Goal: Information Seeking & Learning: Learn about a topic

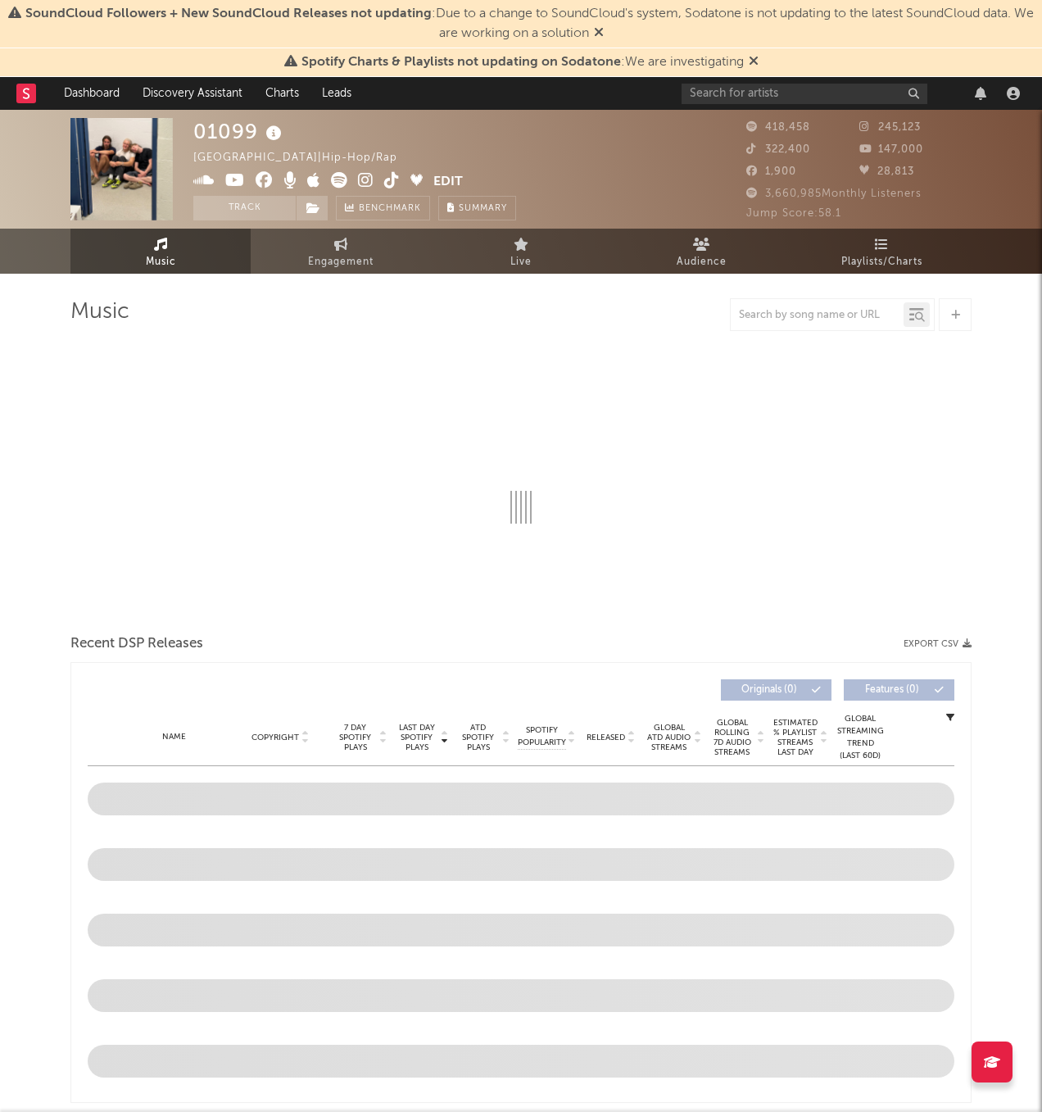
select select "6m"
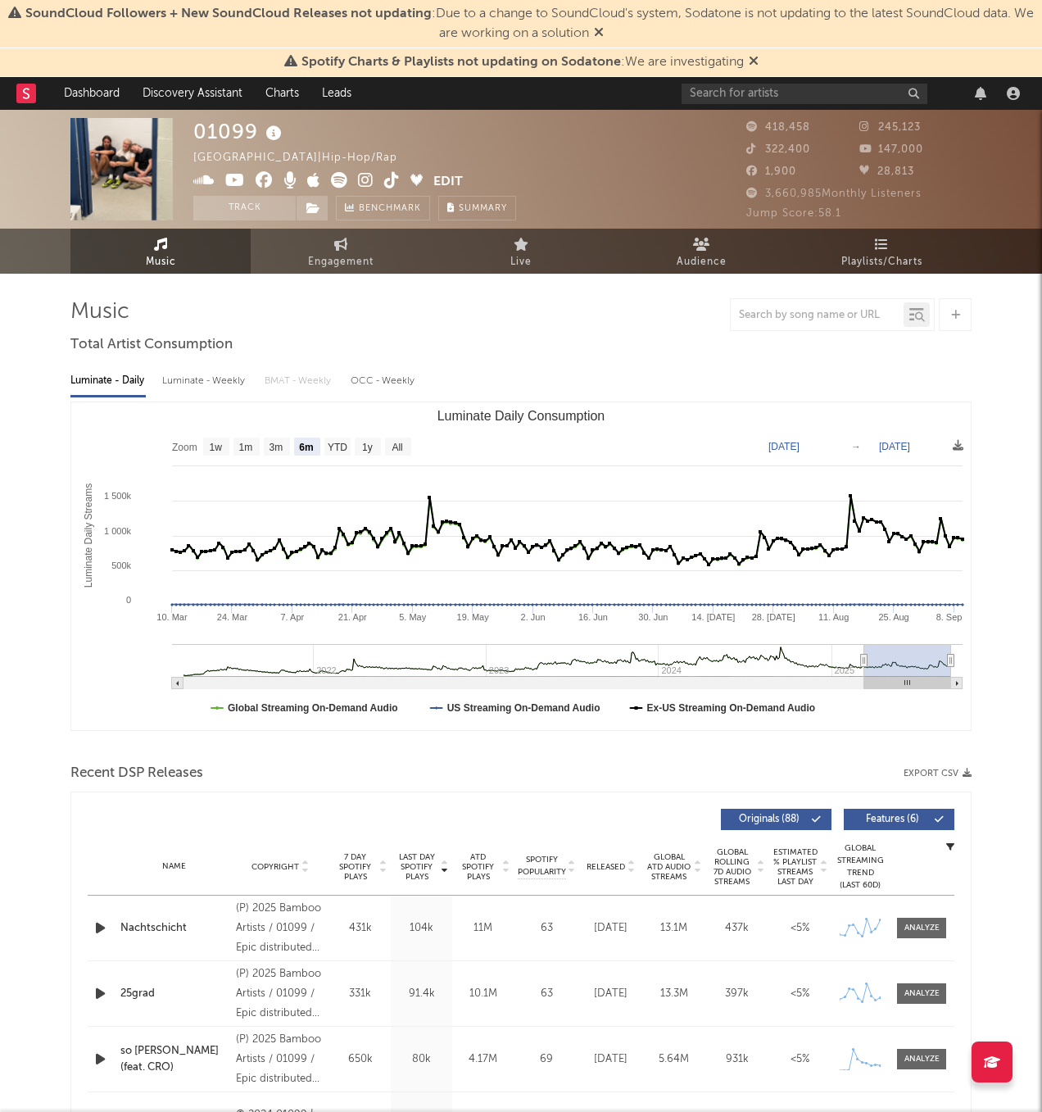
click at [751, 57] on icon at bounding box center [754, 60] width 10 height 13
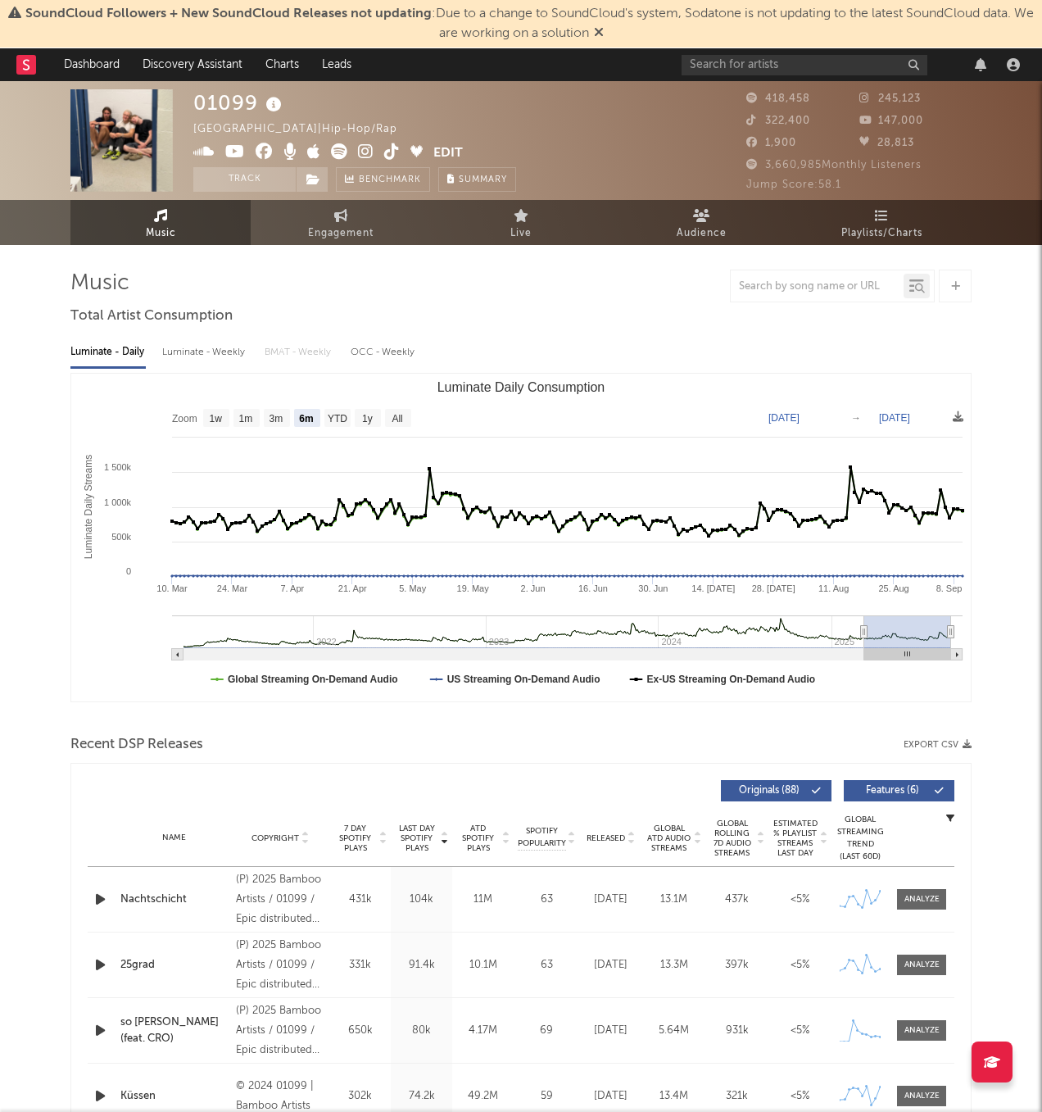
click at [604, 33] on icon at bounding box center [599, 31] width 10 height 13
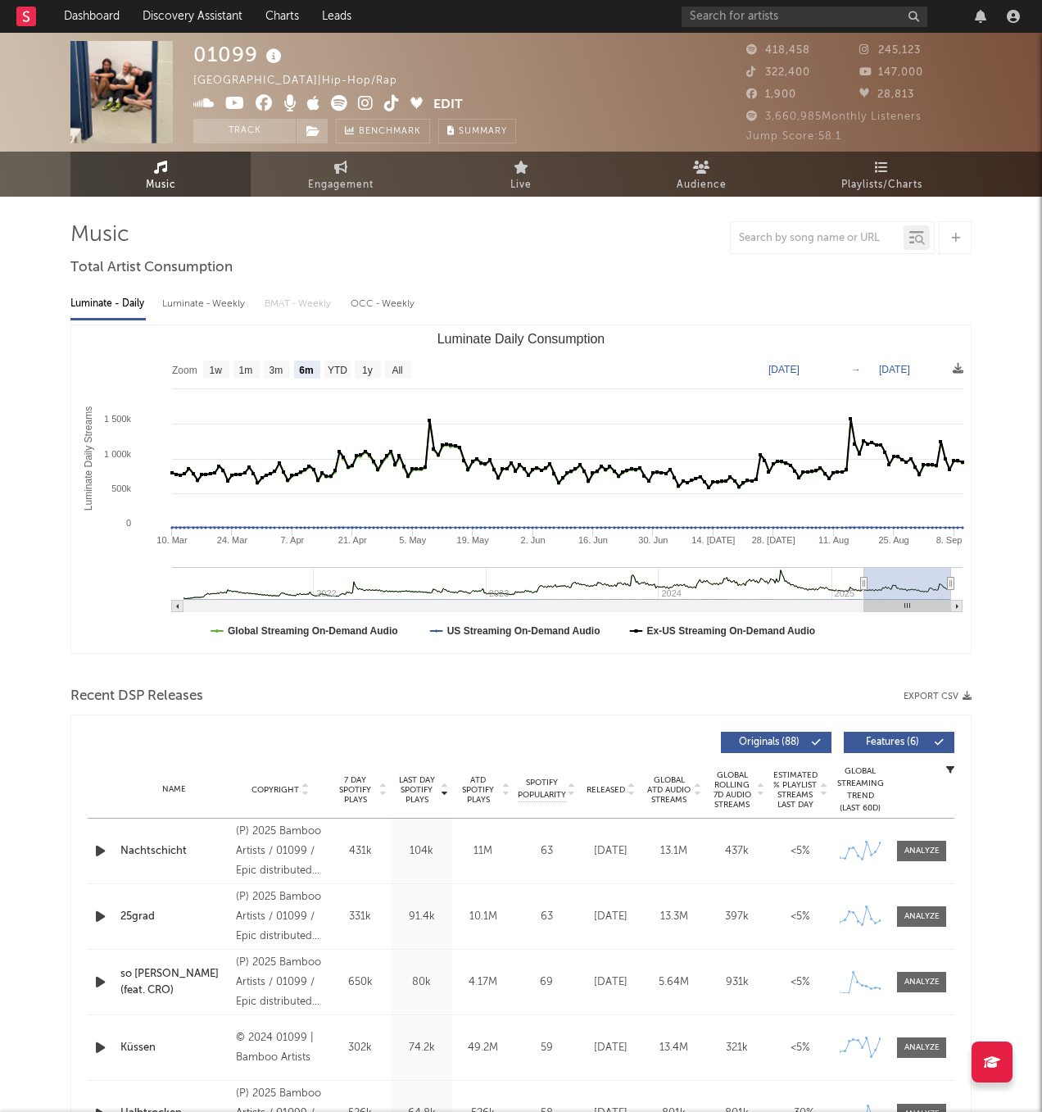
click at [203, 307] on div "Luminate - Weekly" at bounding box center [205, 304] width 86 height 28
select select "6m"
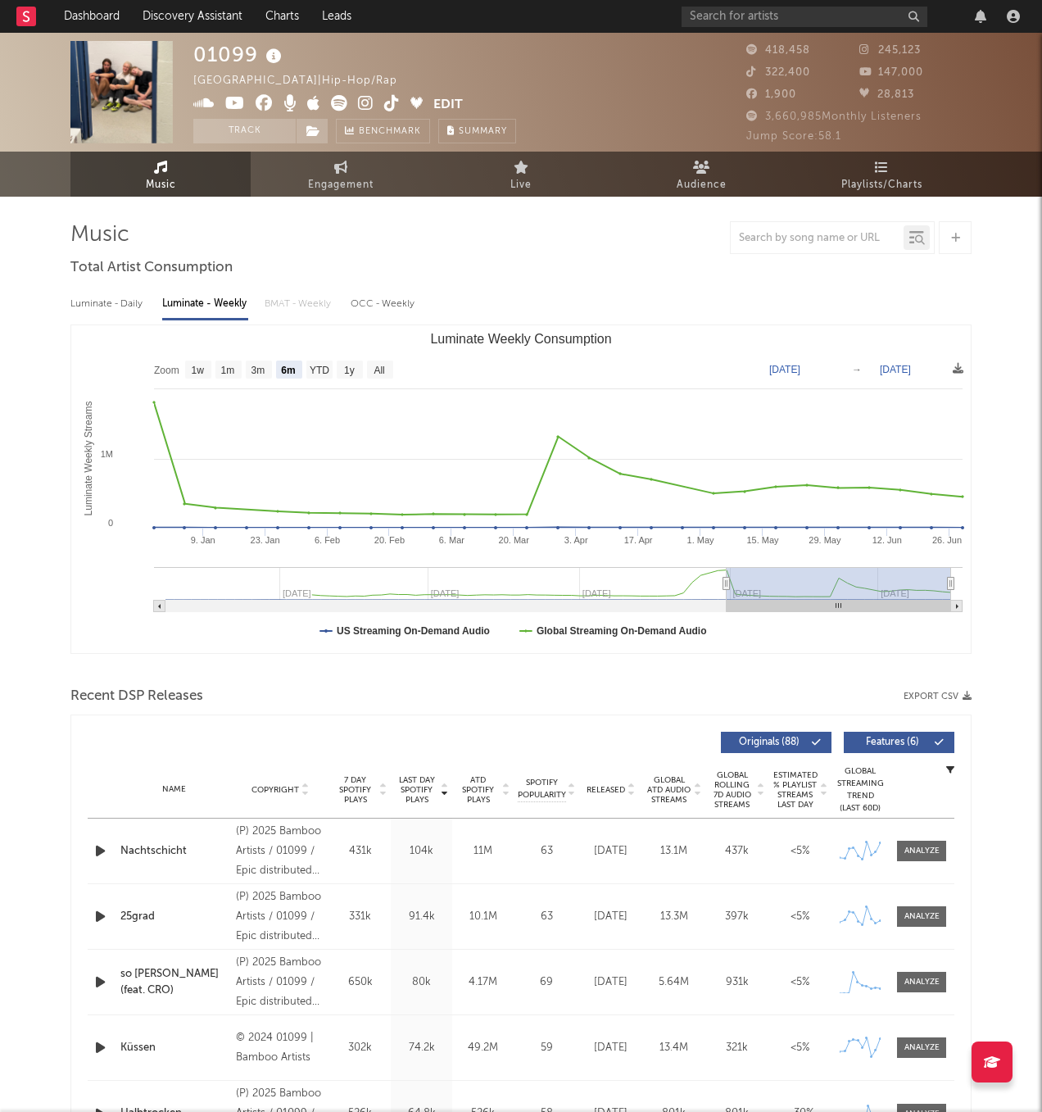
click at [367, 306] on div "OCC - Weekly" at bounding box center [384, 304] width 66 height 28
select select "1w"
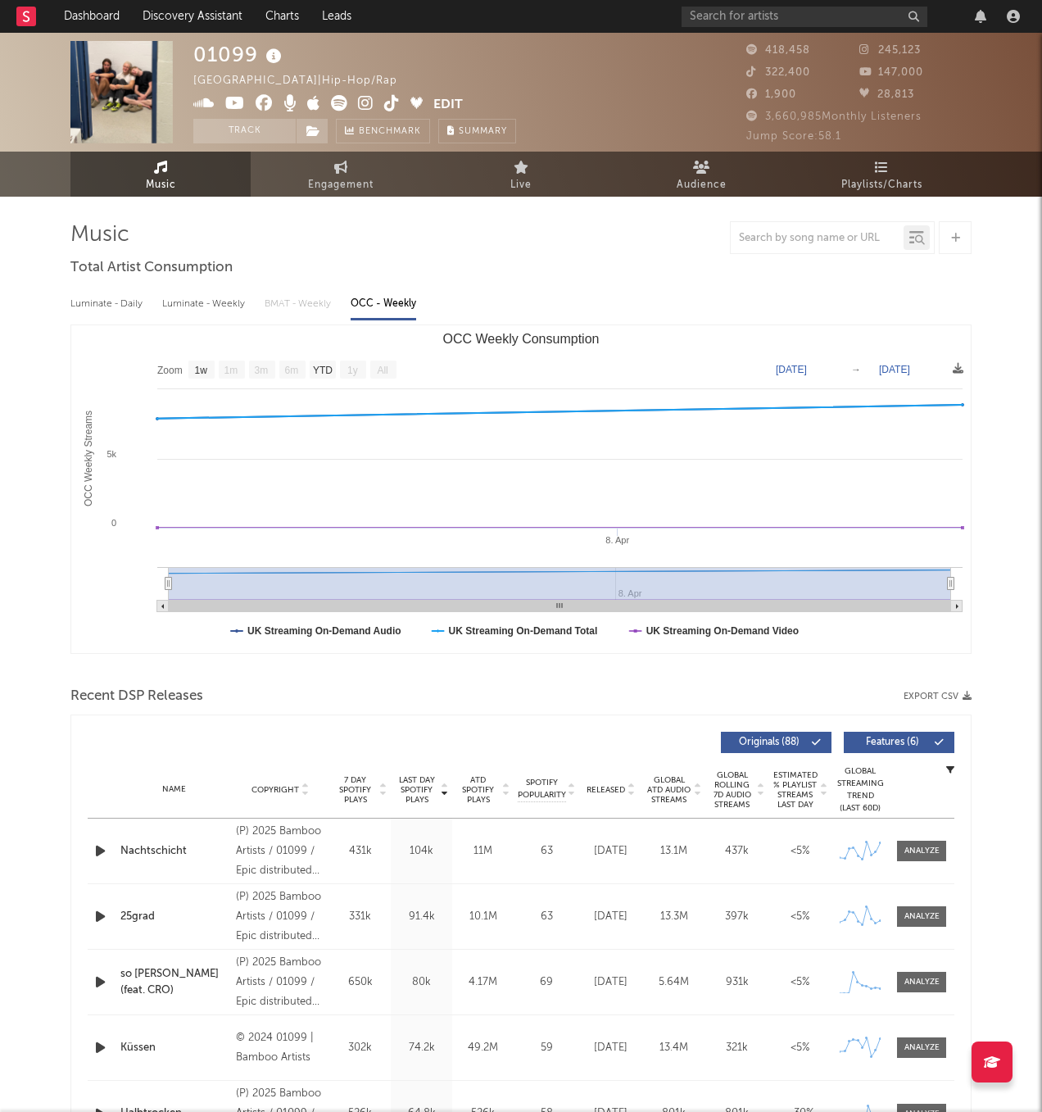
click at [117, 310] on div "Luminate - Daily" at bounding box center [107, 304] width 75 height 28
select select "6m"
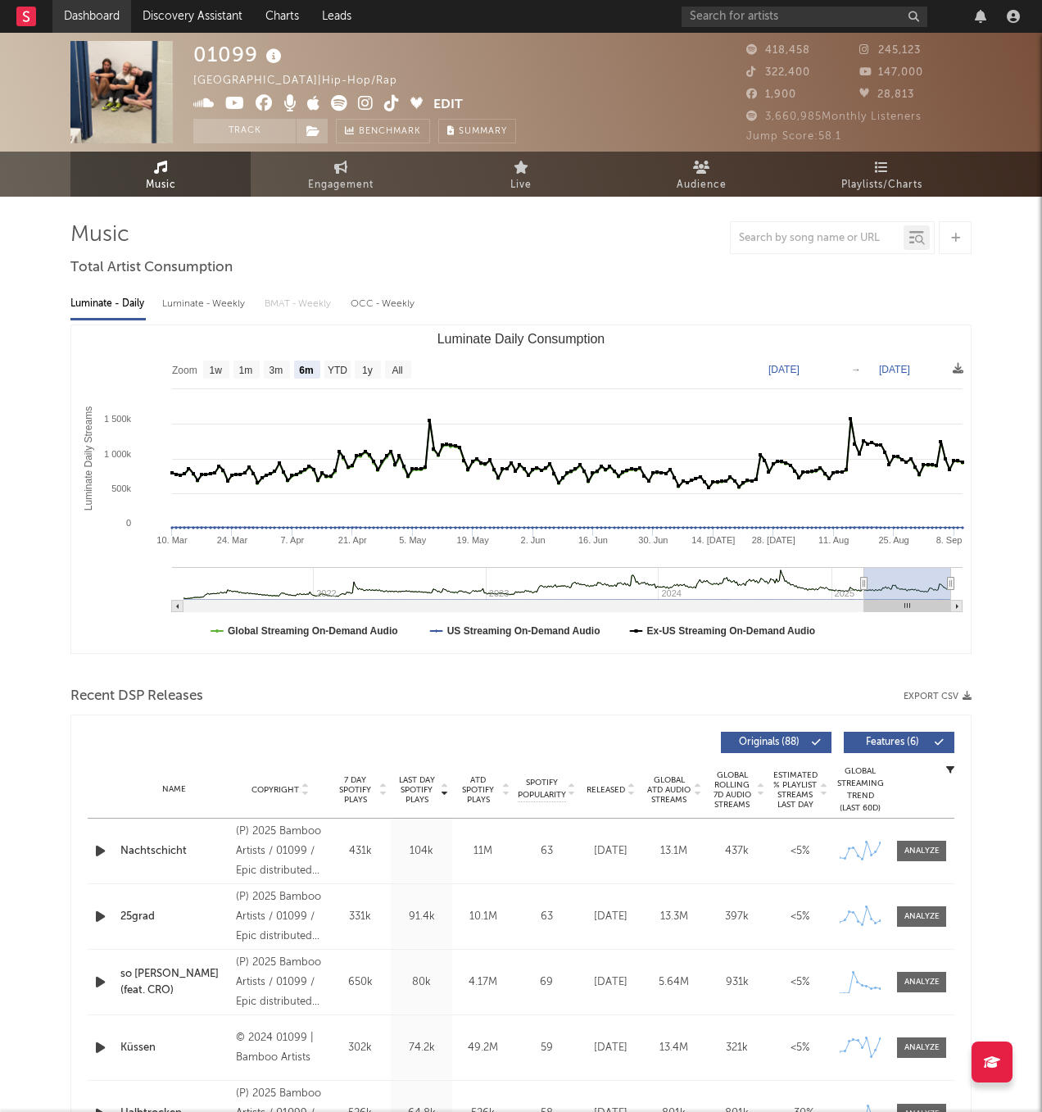
click at [102, 16] on link "Dashboard" at bounding box center [91, 16] width 79 height 33
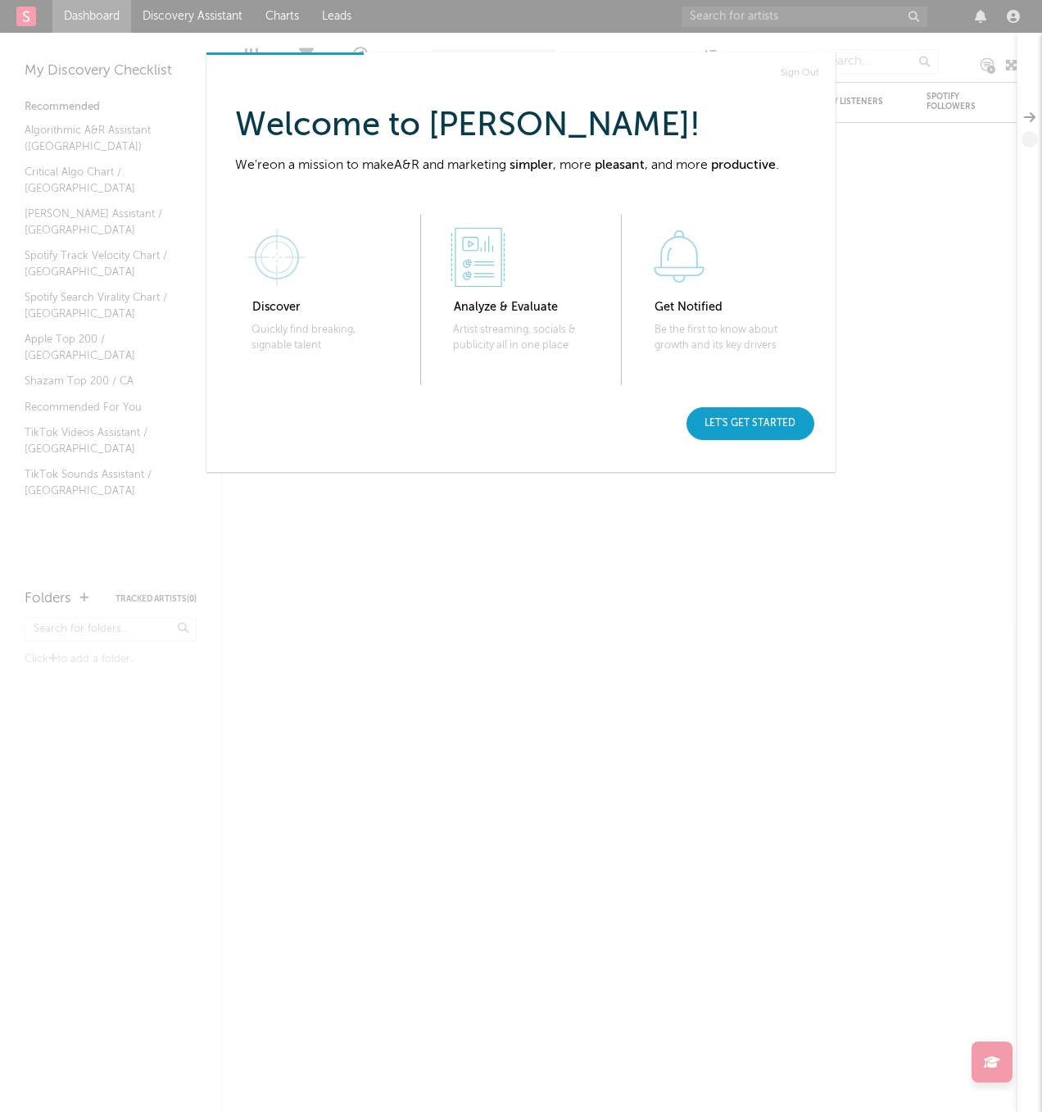
click at [749, 421] on div "Let's get started" at bounding box center [751, 423] width 128 height 33
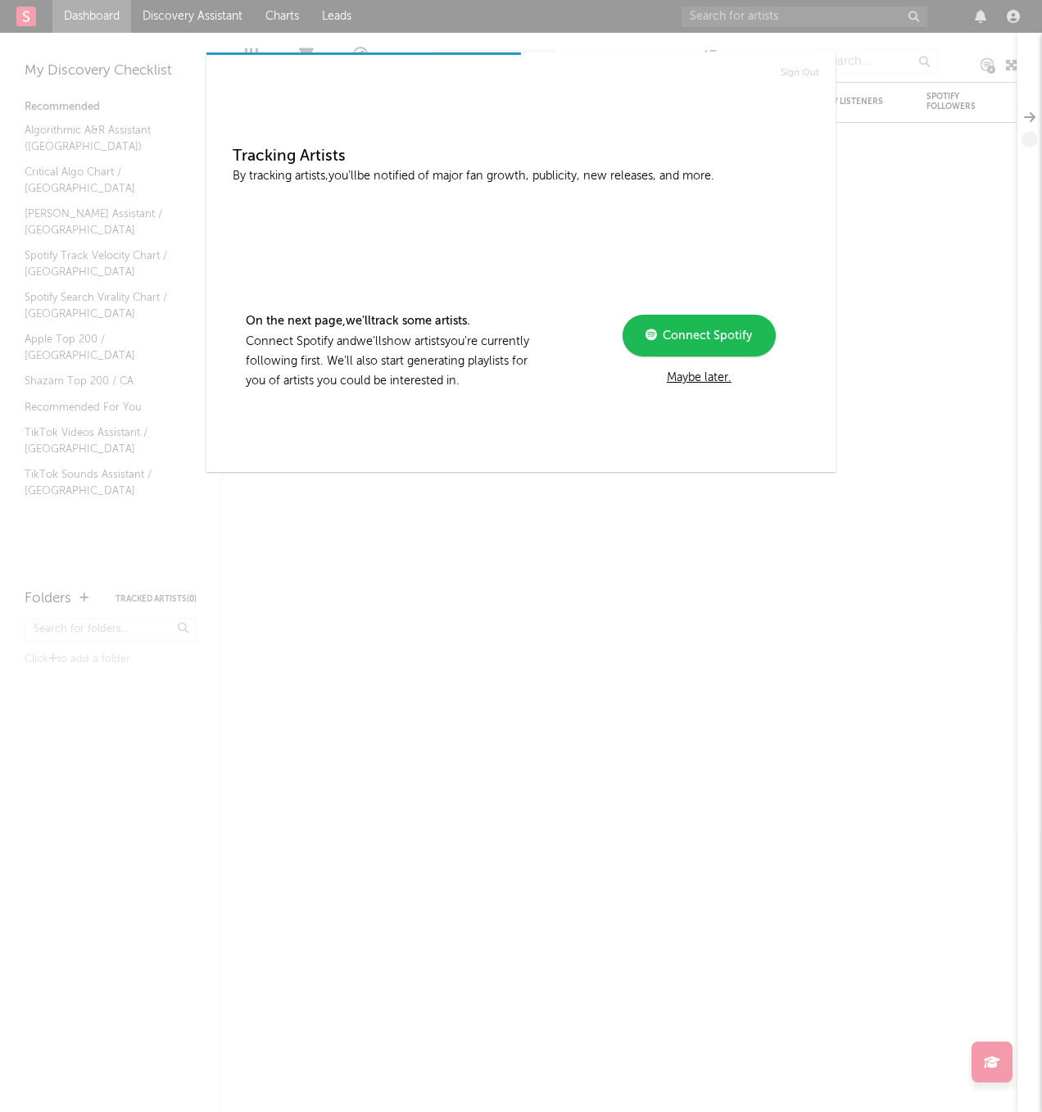
click at [697, 376] on div "Maybe later." at bounding box center [699, 378] width 220 height 20
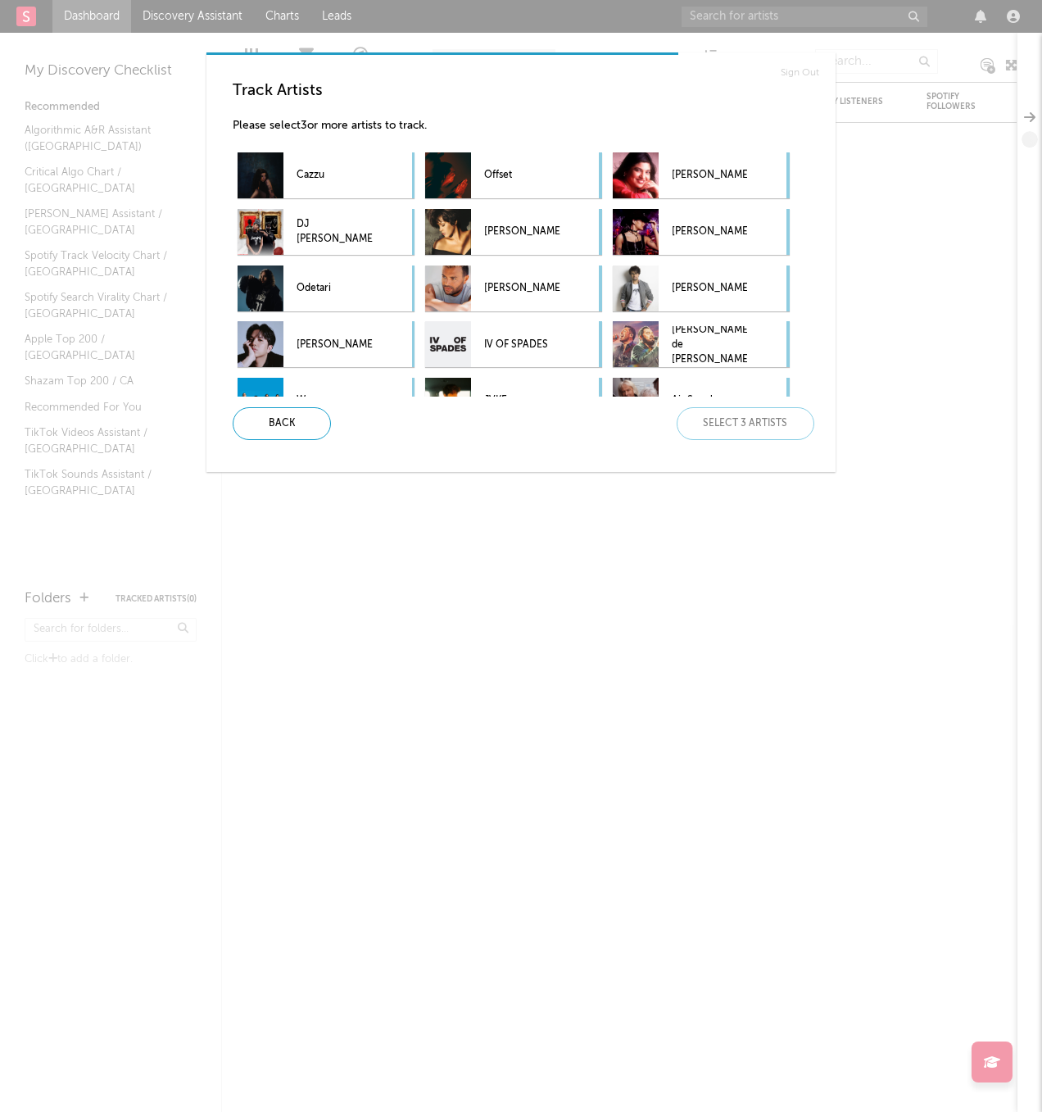
click at [864, 185] on div "Sign Out Track Artists Please select 3 or more artists to track. Cazzu Offset […" at bounding box center [521, 556] width 1042 height 1112
click at [345, 184] on p "Cazzu" at bounding box center [334, 175] width 75 height 37
click at [492, 175] on p "Offset" at bounding box center [521, 175] width 75 height 37
click at [704, 182] on p "[PERSON_NAME]" at bounding box center [709, 175] width 75 height 37
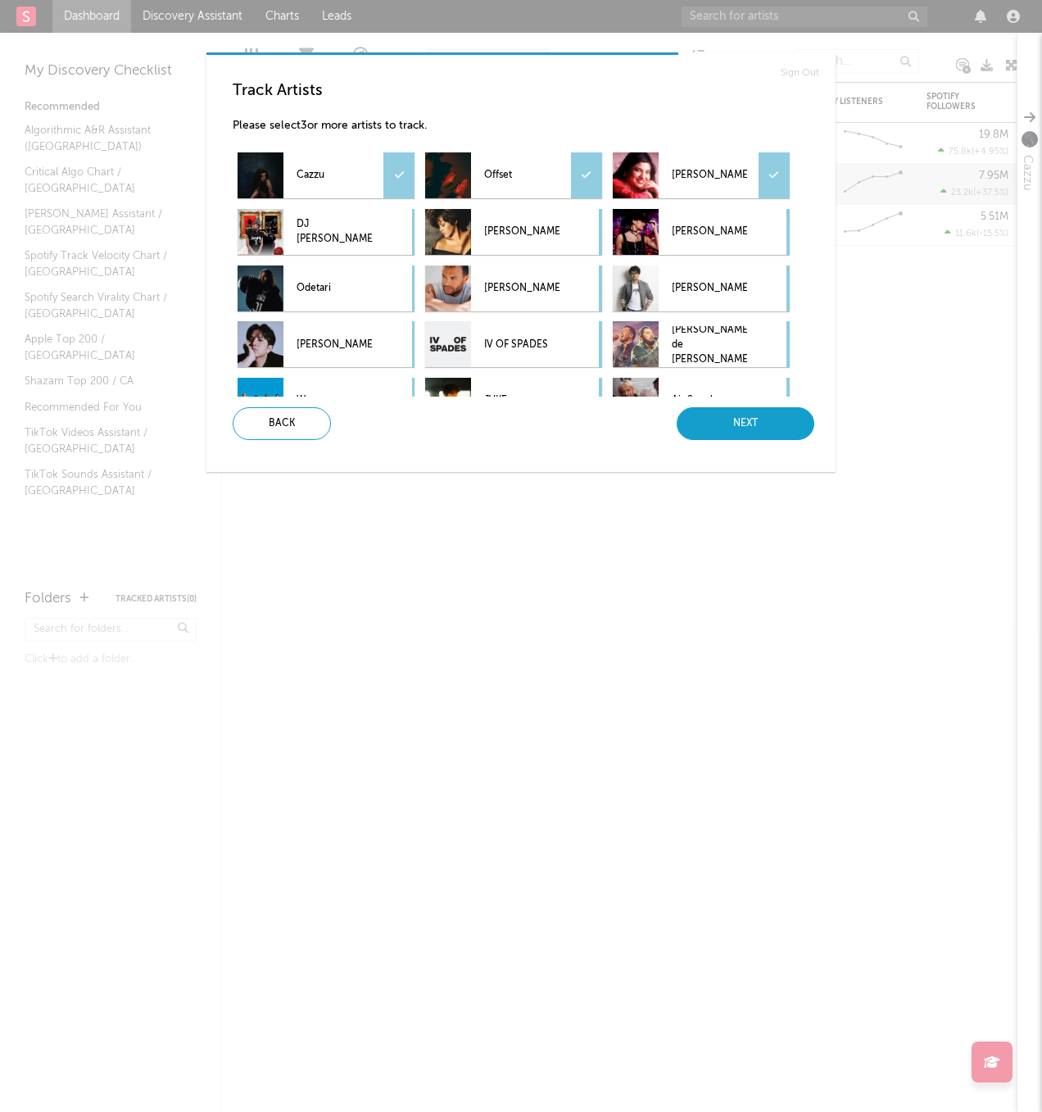
click at [738, 415] on div "Next" at bounding box center [746, 423] width 138 height 33
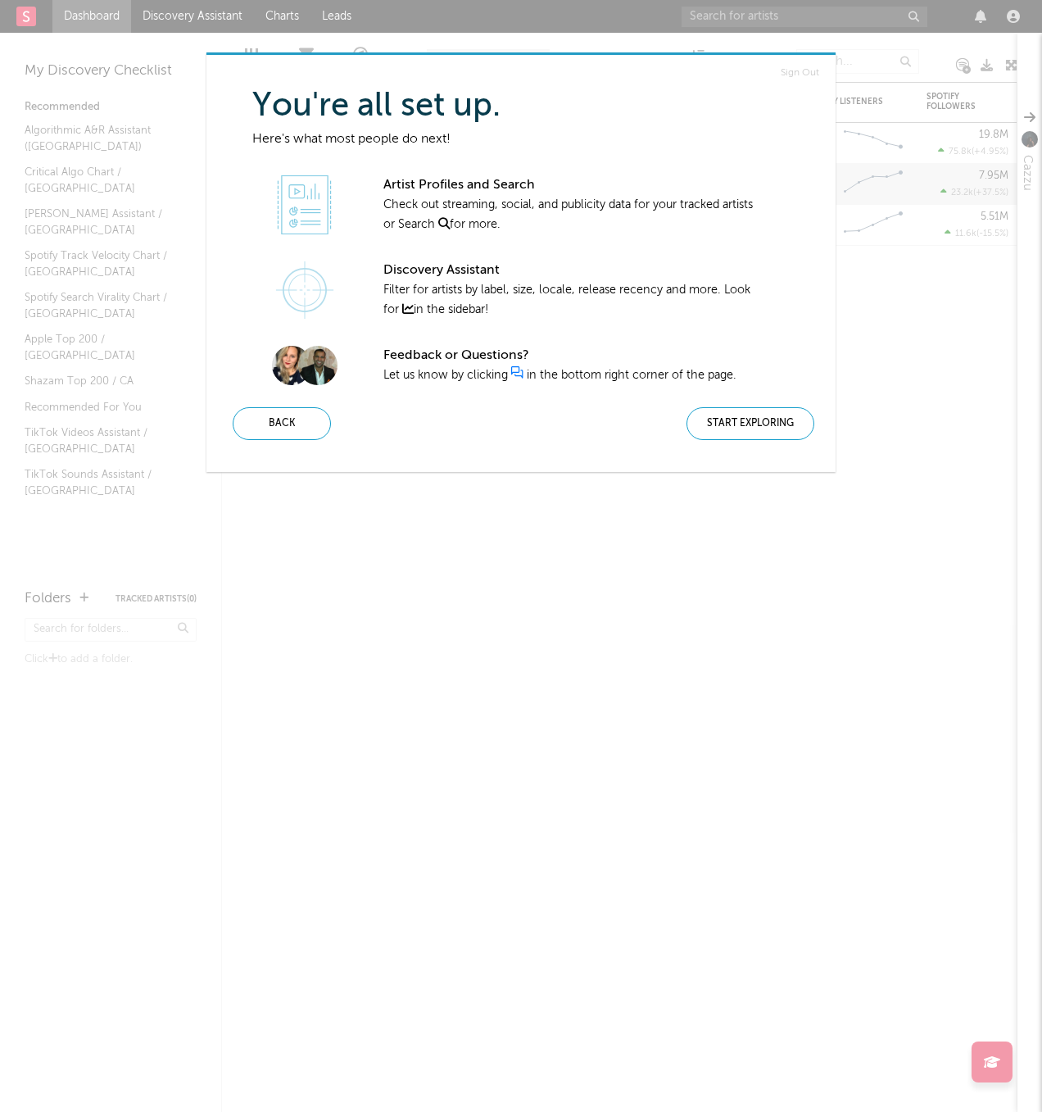
click at [738, 415] on div "Start Exploring" at bounding box center [751, 423] width 128 height 33
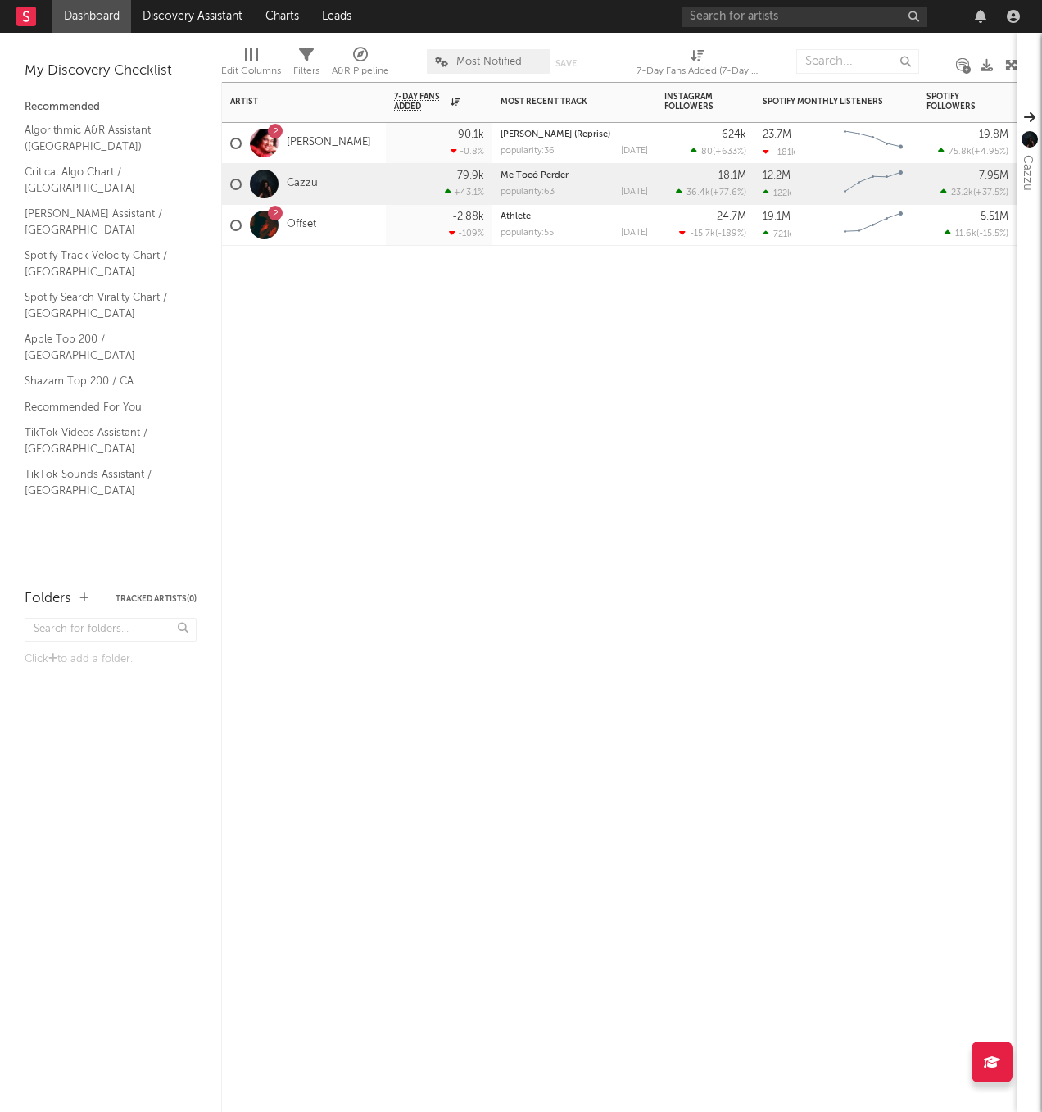
click at [371, 375] on div "Artist Notifications 7-Day Fans Added WoW % Change Most Recent Track Popularity…" at bounding box center [619, 597] width 797 height 1030
click at [203, 16] on link "Discovery Assistant" at bounding box center [192, 16] width 123 height 33
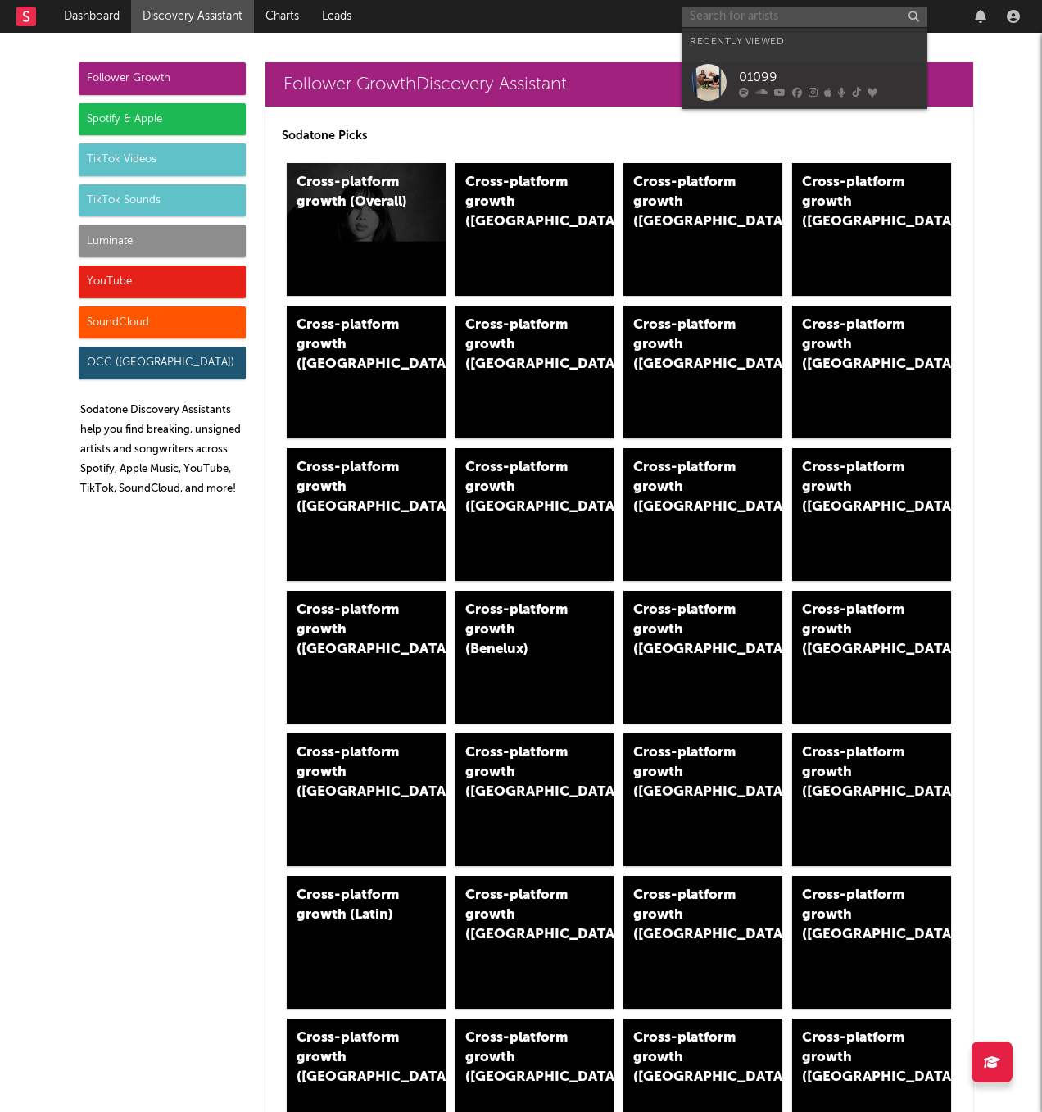
click at [739, 19] on input "text" at bounding box center [805, 17] width 246 height 20
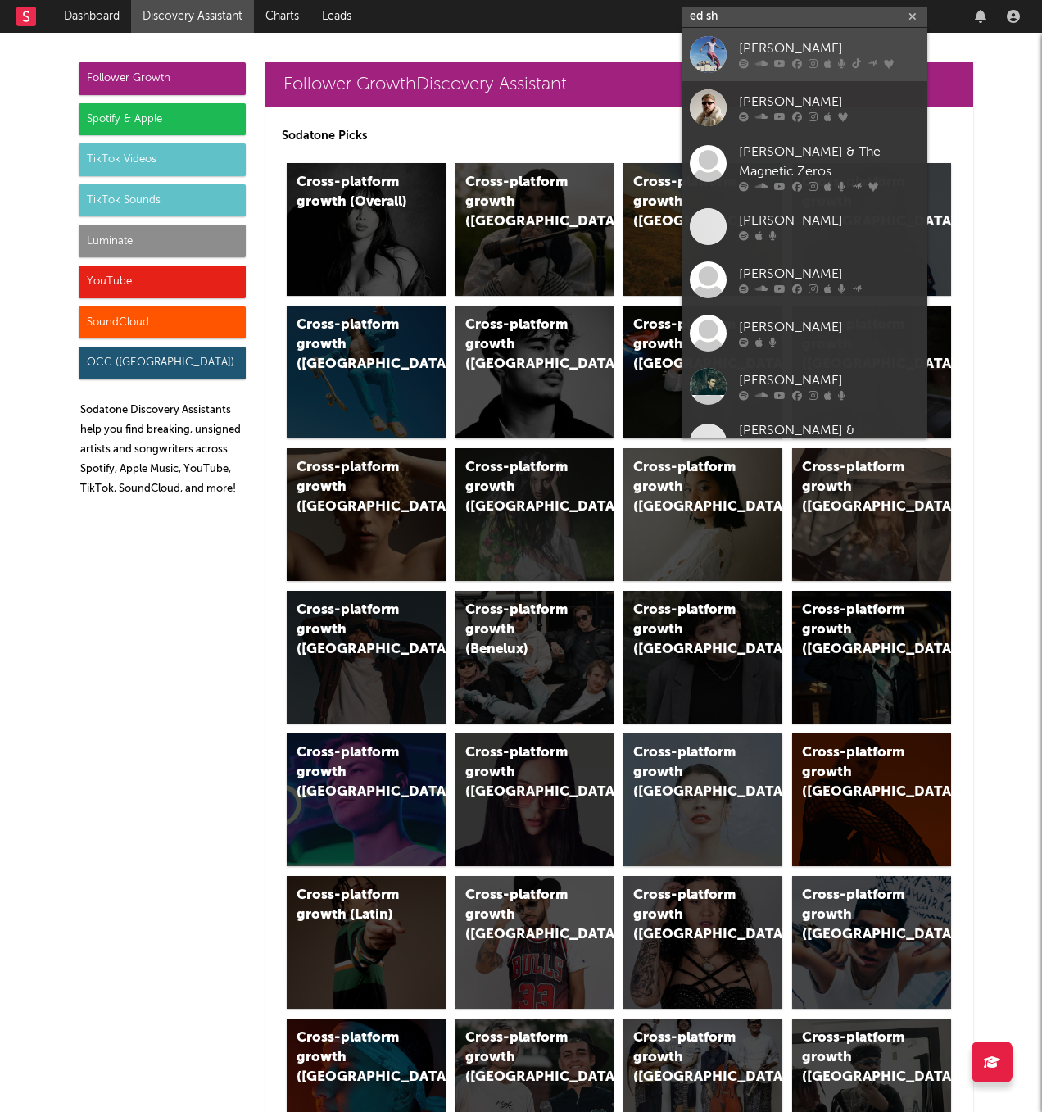
type input "ed sh"
click at [752, 45] on div "[PERSON_NAME]" at bounding box center [829, 49] width 180 height 20
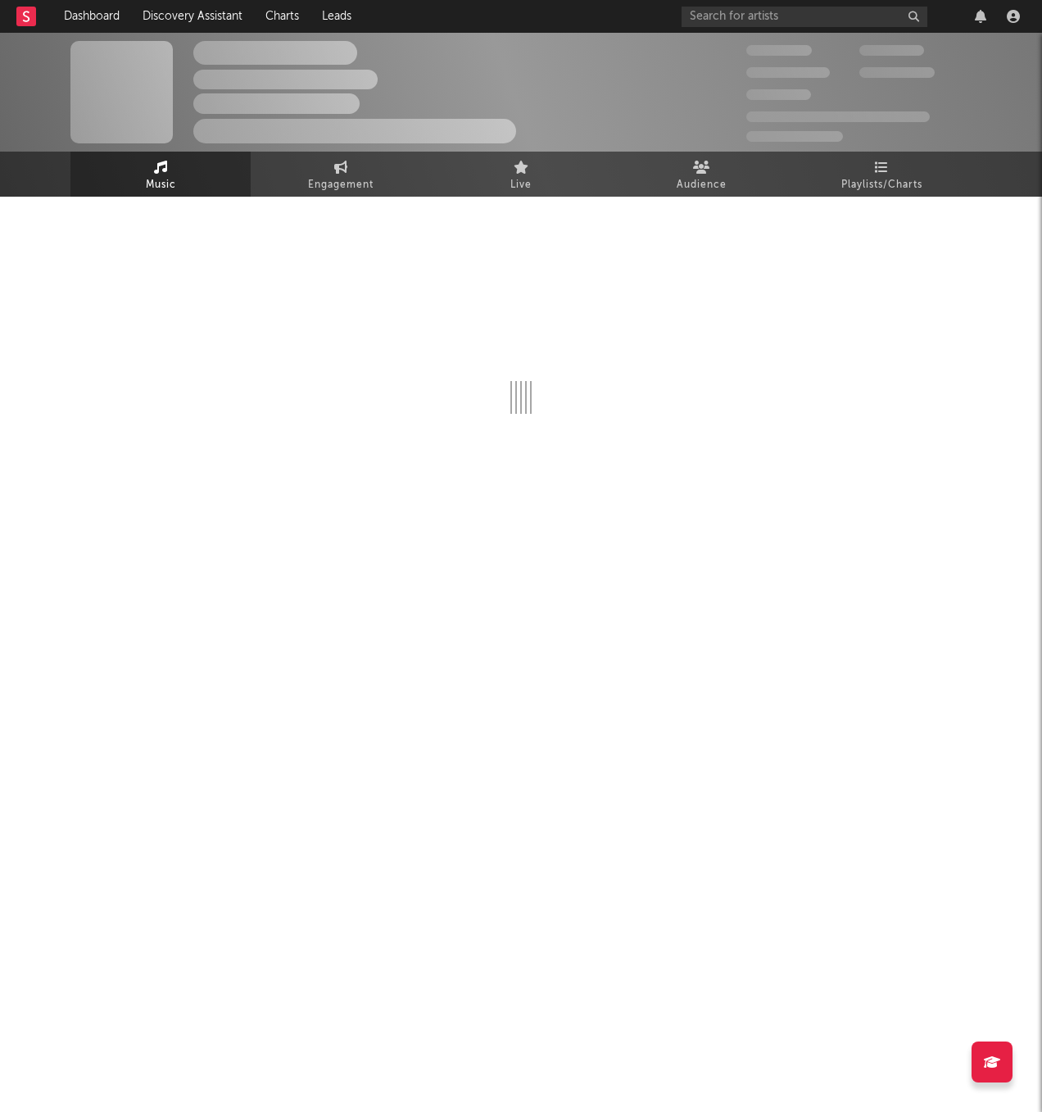
select select "6m"
